Goal: Find specific page/section: Find specific page/section

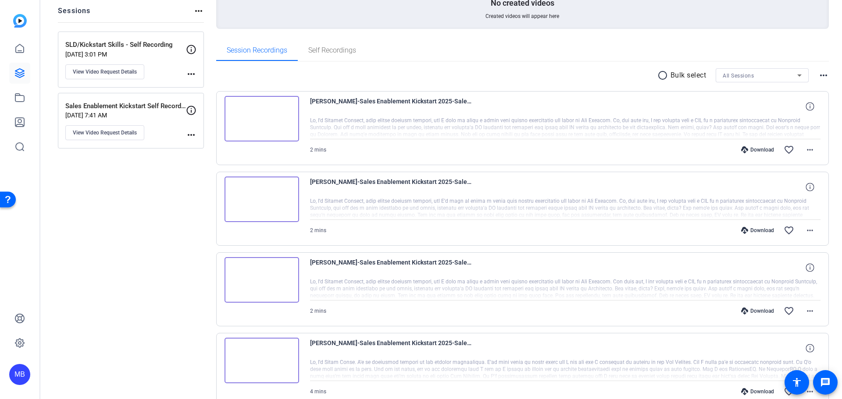
scroll to position [110, 0]
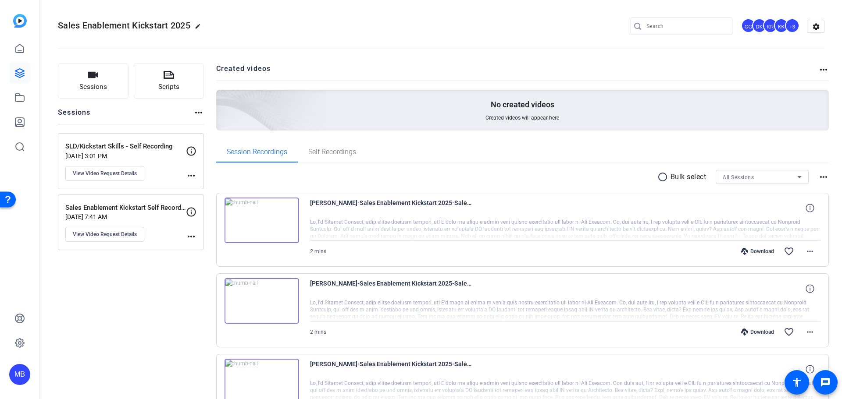
click at [743, 176] on span "All Sessions" at bounding box center [738, 178] width 31 height 6
click at [743, 176] on div at bounding box center [421, 199] width 842 height 399
click at [813, 178] on div "radio_button_unchecked Bulk select All Sessions more_horiz" at bounding box center [522, 177] width 613 height 14
click at [818, 178] on mat-icon "more_horiz" at bounding box center [823, 177] width 11 height 11
click at [98, 262] on div at bounding box center [421, 199] width 842 height 399
